Goal: Information Seeking & Learning: Learn about a topic

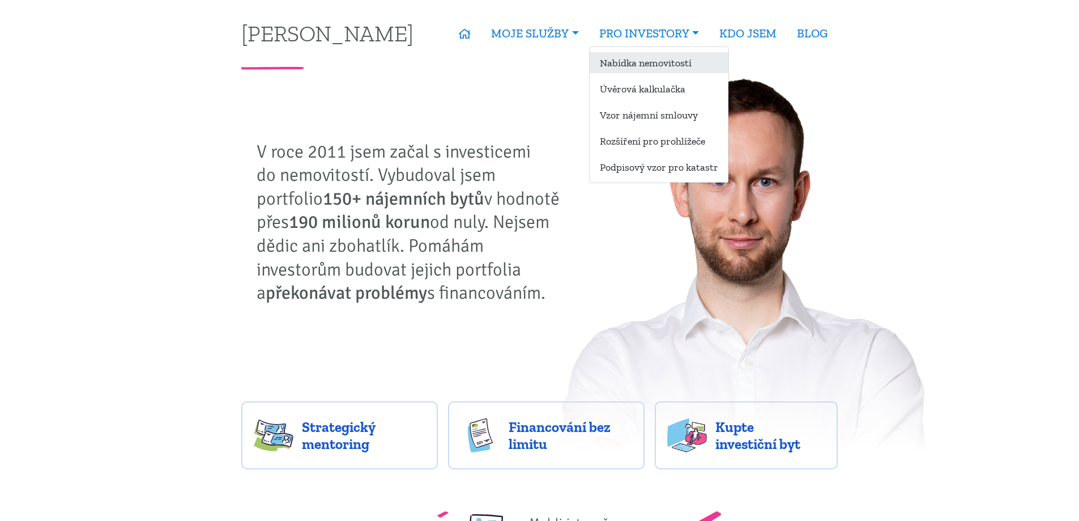
click at [618, 61] on link "Nabídka nemovitostí" at bounding box center [659, 62] width 139 height 21
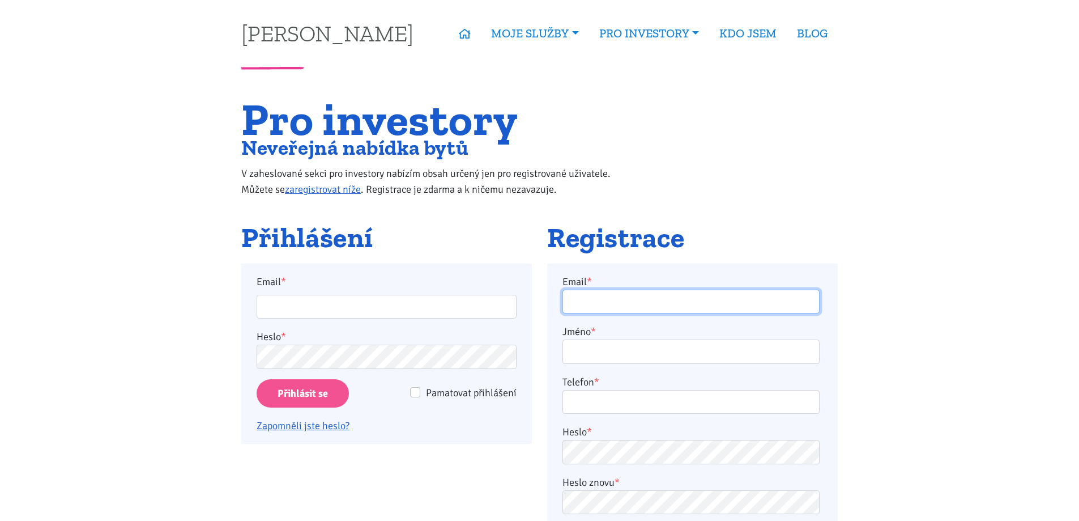
type input "[PERSON_NAME][EMAIL_ADDRESS][DOMAIN_NAME]"
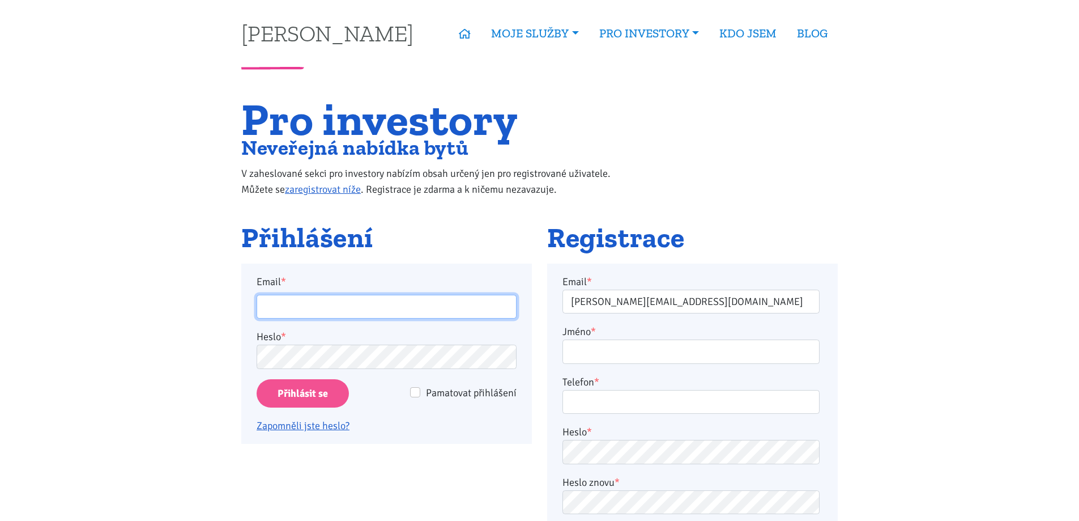
type input "[PERSON_NAME][EMAIL_ADDRESS][DOMAIN_NAME]"
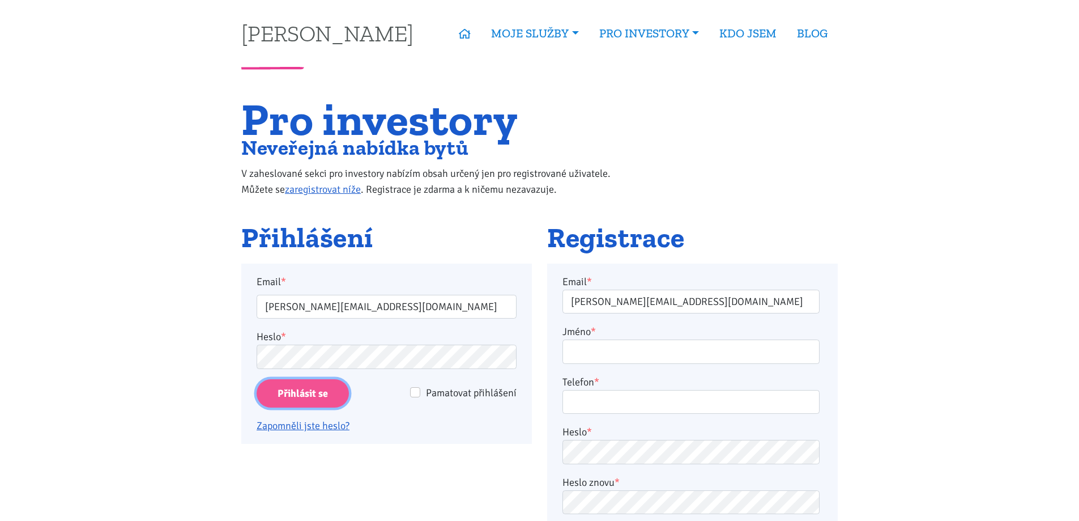
click at [308, 399] on input "Přihlásit se" at bounding box center [303, 393] width 92 height 29
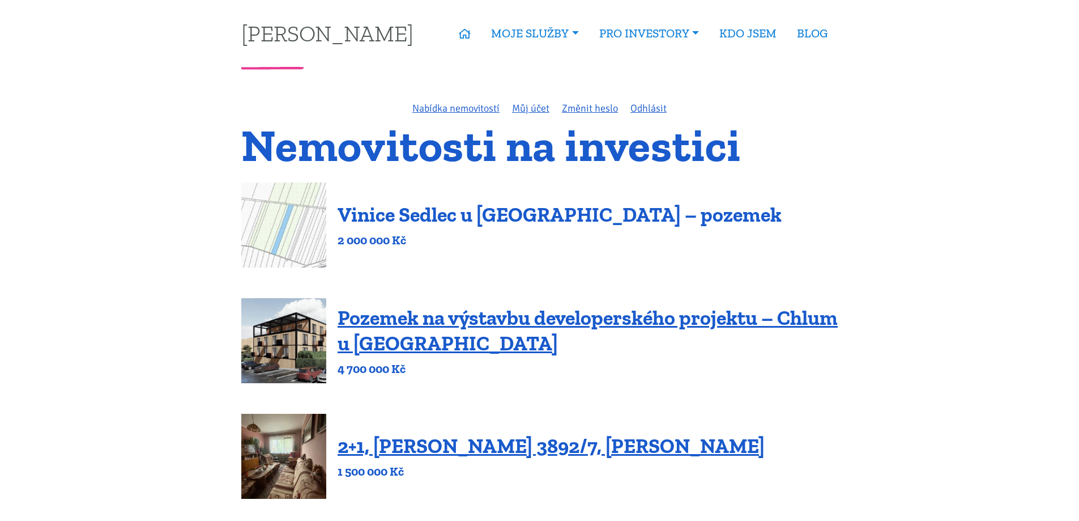
click at [452, 214] on link "Vinice Sedlec u [GEOGRAPHIC_DATA] – pozemek" at bounding box center [560, 214] width 444 height 24
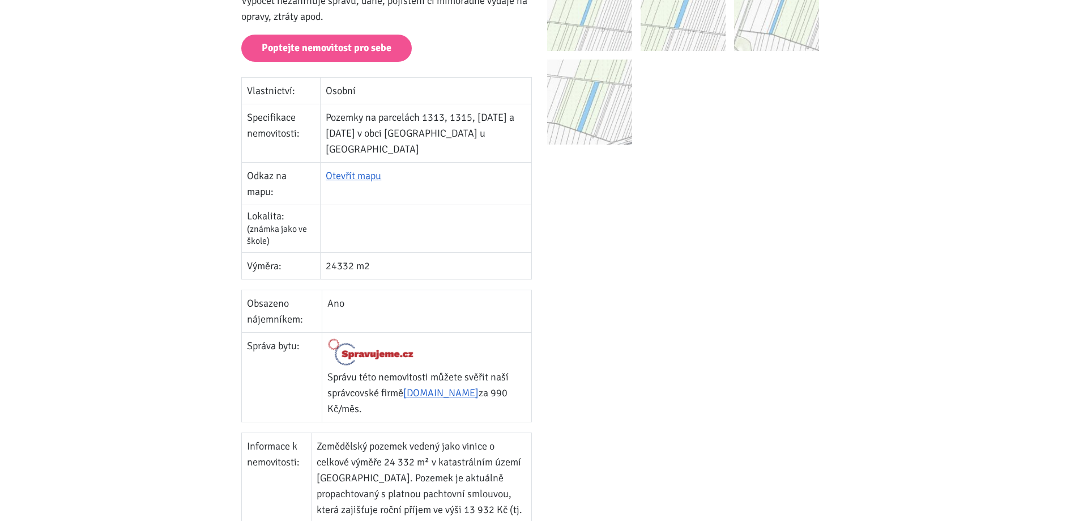
scroll to position [160, 0]
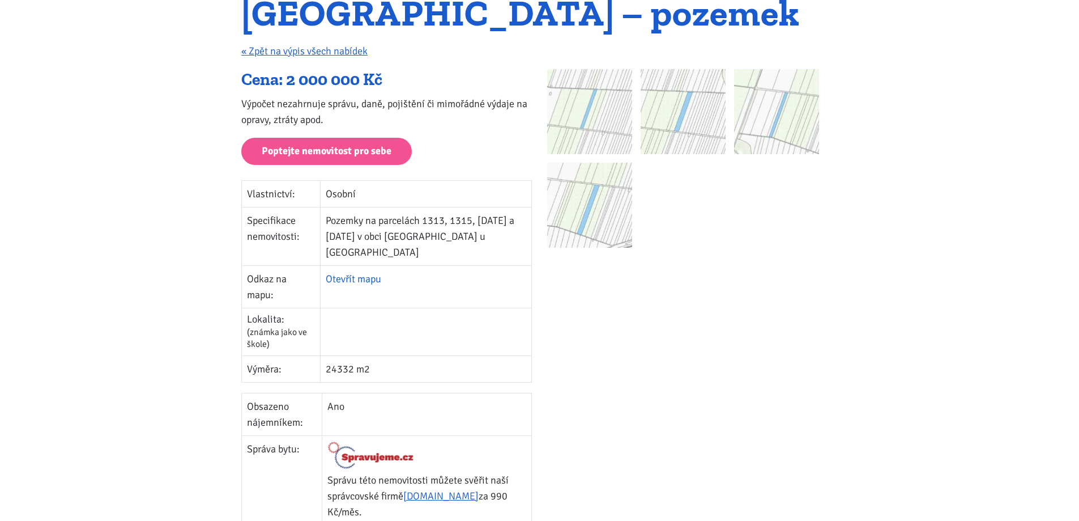
click at [345, 272] on link "Otevřít mapu" at bounding box center [354, 278] width 56 height 12
